Goal: Task Accomplishment & Management: Use online tool/utility

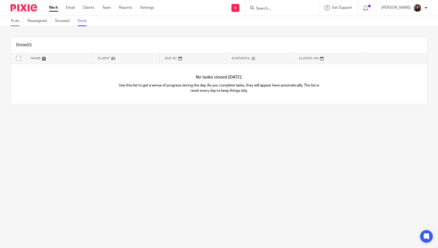
click at [15, 19] on link "To do" at bounding box center [17, 21] width 13 height 10
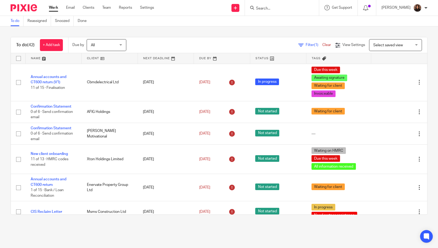
click at [293, 41] on div "Filter (1) Clear View Settings View Settings (1) Filters Clear Save Manage save…" at bounding box center [280, 45] width 291 height 12
click at [298, 45] on icon at bounding box center [300, 44] width 5 height 5
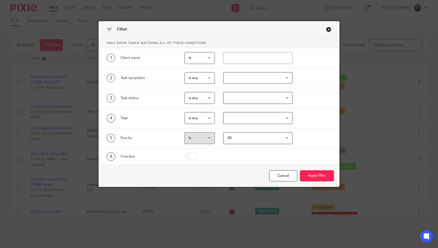
click at [264, 93] on input "Search for option" at bounding box center [256, 97] width 65 height 9
click at [315, 126] on div "4 Tags is any is any is any is all is none is_any Loading..." at bounding box center [219, 118] width 240 height 20
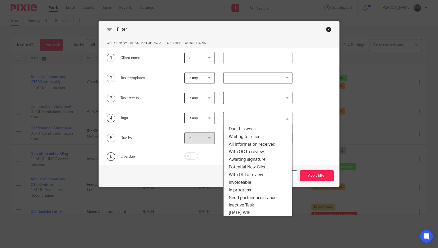
click at [267, 116] on input "Search for option" at bounding box center [256, 117] width 65 height 9
click at [262, 127] on li "Due this week" at bounding box center [257, 129] width 69 height 8
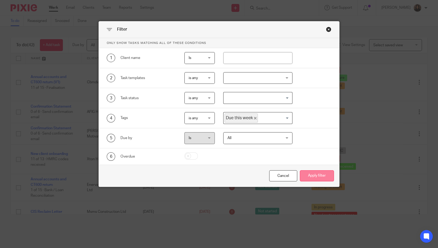
click at [312, 177] on button "Apply filter" at bounding box center [317, 175] width 34 height 11
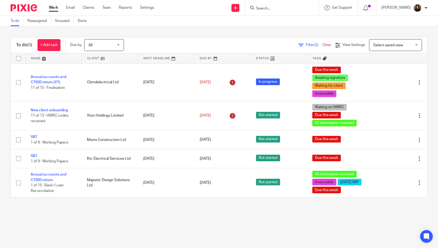
click at [142, 46] on div "Filter (2) Clear View Settings View Settings (2) Filters Clear Save Manage save…" at bounding box center [280, 45] width 294 height 12
click at [223, 208] on div "To do (5) + Add task Due by All All Today Tomorrow This week Next week This mon…" at bounding box center [219, 116] width 438 height 181
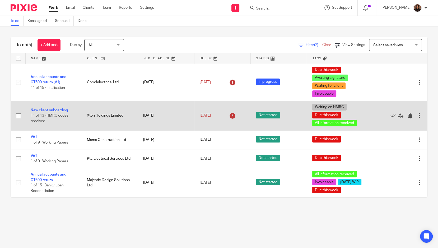
click at [207, 118] on div "31 Jul 2025" at bounding box center [223, 115] width 46 height 8
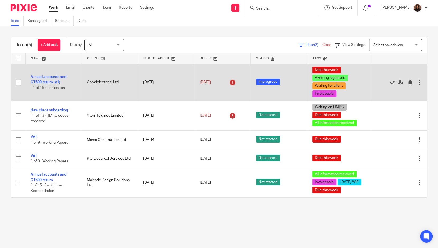
click at [65, 96] on td "Annual accounts and CT600 return (V1) 11 of 15 · Finalisation" at bounding box center [53, 82] width 56 height 37
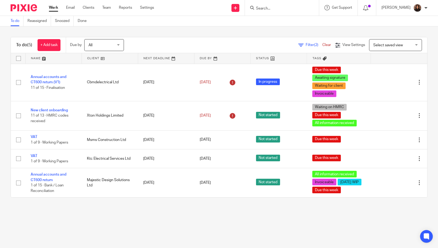
click at [51, 7] on link "Work" at bounding box center [53, 7] width 9 height 5
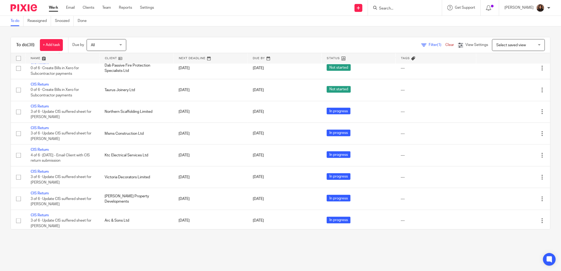
scroll to position [641, 0]
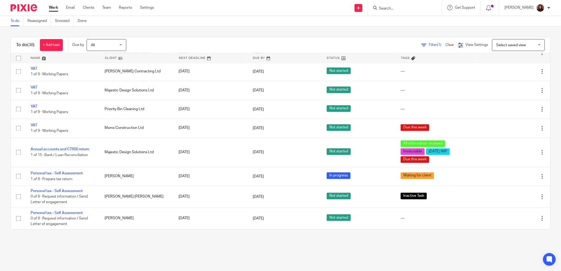
click at [428, 44] on span "Filter (1)" at bounding box center [436, 45] width 17 height 4
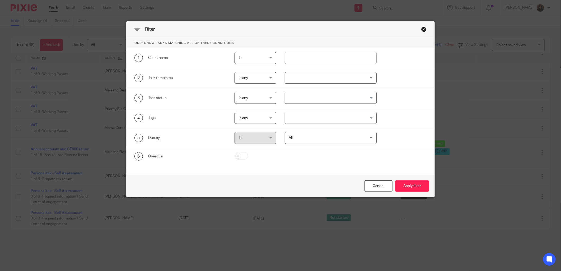
click at [317, 80] on div at bounding box center [331, 78] width 92 height 12
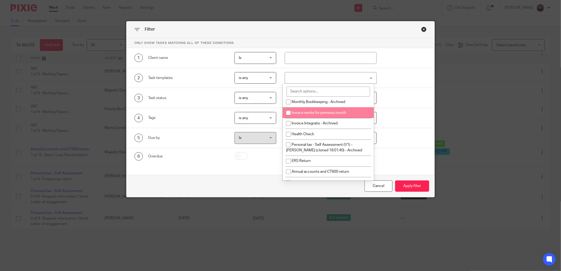
scroll to position [146, 0]
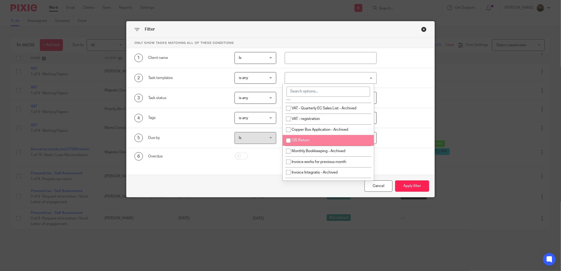
click at [305, 146] on li "CIS Return" at bounding box center [327, 140] width 91 height 11
checkbox input "true"
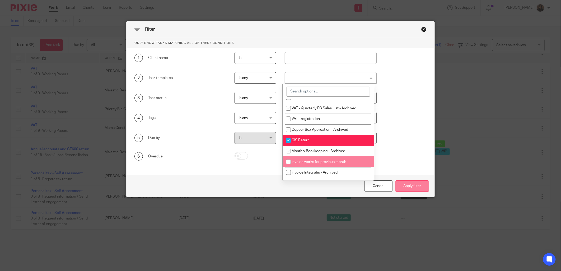
click at [406, 187] on button "Apply filter" at bounding box center [412, 185] width 34 height 11
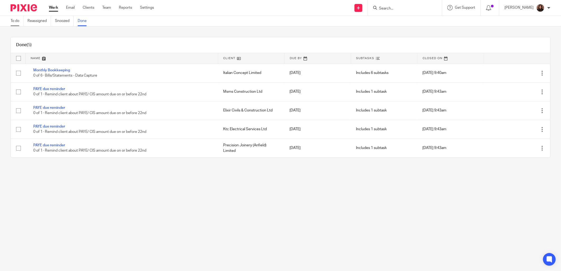
click at [18, 22] on link "To do" at bounding box center [17, 21] width 13 height 10
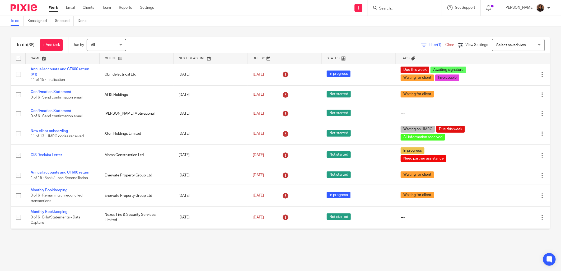
click at [423, 48] on div "Filter (1) Clear" at bounding box center [439, 45] width 37 height 6
click at [428, 44] on span "Filter (1)" at bounding box center [436, 45] width 17 height 4
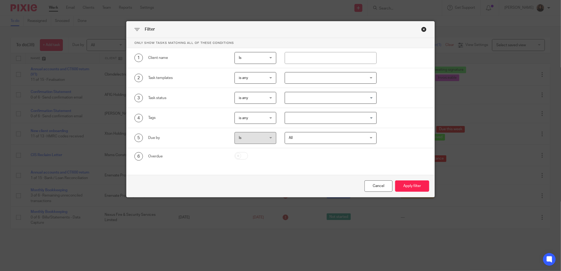
click at [323, 77] on div at bounding box center [331, 78] width 92 height 12
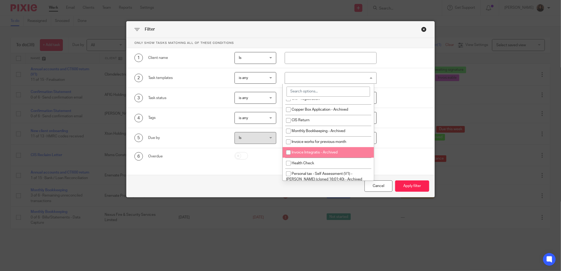
scroll to position [146, 0]
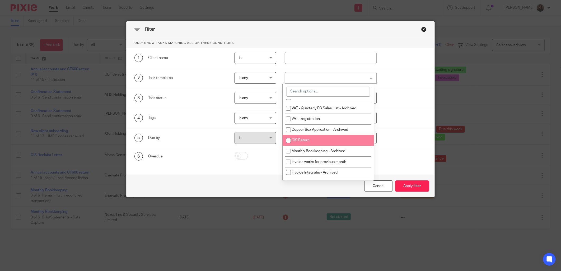
click at [298, 142] on span "CIS Return" at bounding box center [300, 140] width 18 height 4
checkbox input "true"
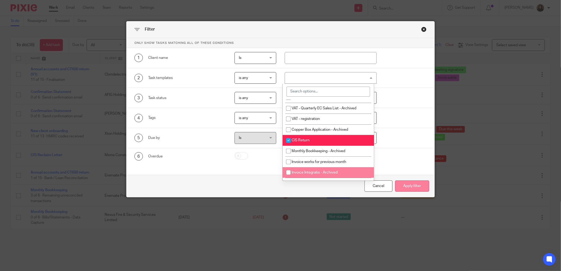
click at [413, 189] on button "Apply filter" at bounding box center [412, 185] width 34 height 11
